Goal: Task Accomplishment & Management: Manage account settings

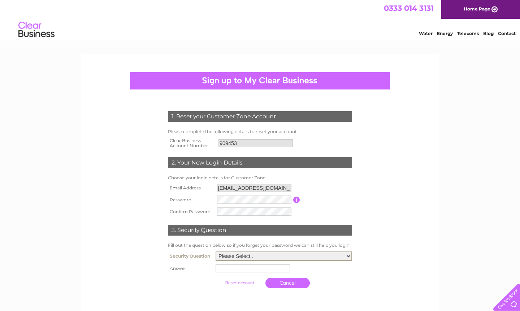
select select "2"
click at [241, 272] on input "text" at bounding box center [253, 269] width 74 height 8
drag, startPoint x: 236, startPoint y: 283, endPoint x: 301, endPoint y: 279, distance: 65.2
click at [301, 275] on td "Maribel" at bounding box center [284, 268] width 139 height 12
click at [235, 272] on input "Maribel" at bounding box center [253, 268] width 74 height 8
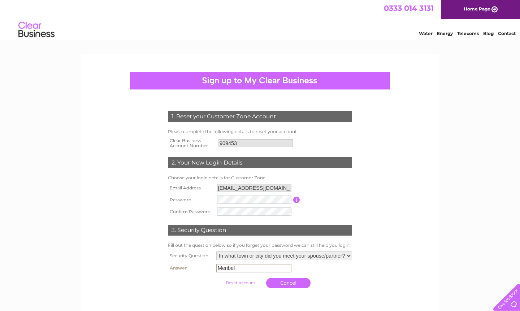
type input "Meribel"
click at [313, 275] on td "Meribel" at bounding box center [284, 268] width 139 height 12
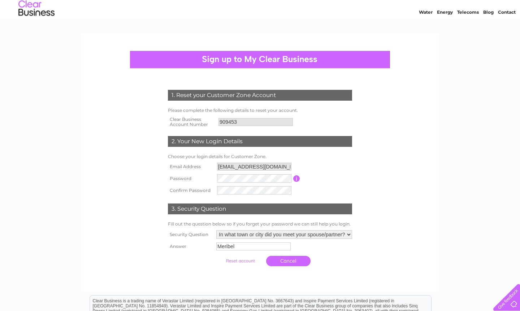
scroll to position [22, 0]
click at [237, 266] on input "submit" at bounding box center [240, 261] width 44 height 10
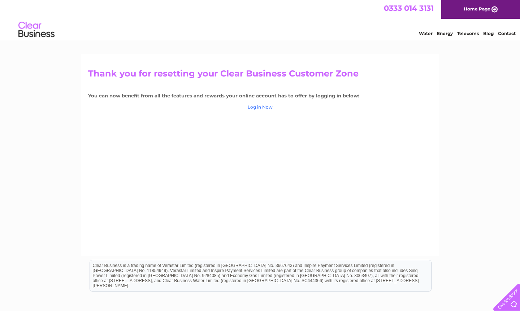
click at [259, 107] on link "Log in Now" at bounding box center [260, 106] width 25 height 5
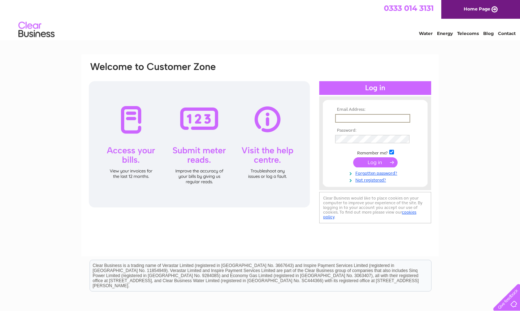
type input "[EMAIL_ADDRESS][DOMAIN_NAME]"
click at [374, 165] on input "submit" at bounding box center [375, 163] width 44 height 10
